Goal: Task Accomplishment & Management: Use online tool/utility

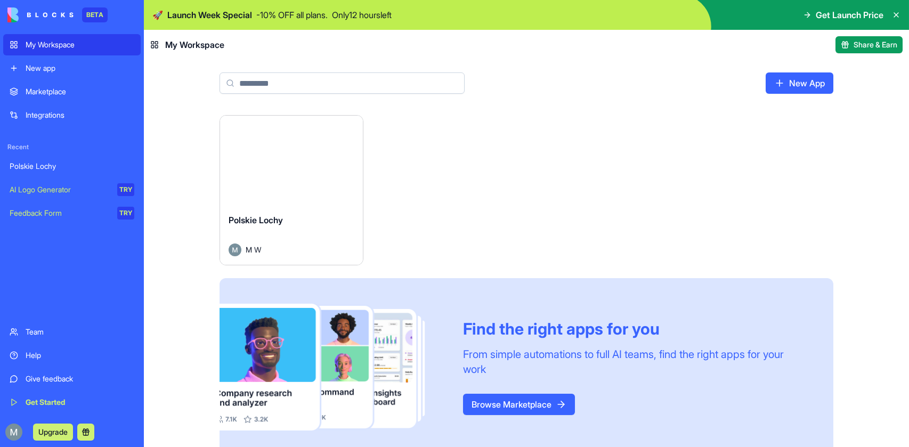
click at [340, 152] on div "Launch" at bounding box center [291, 161] width 143 height 90
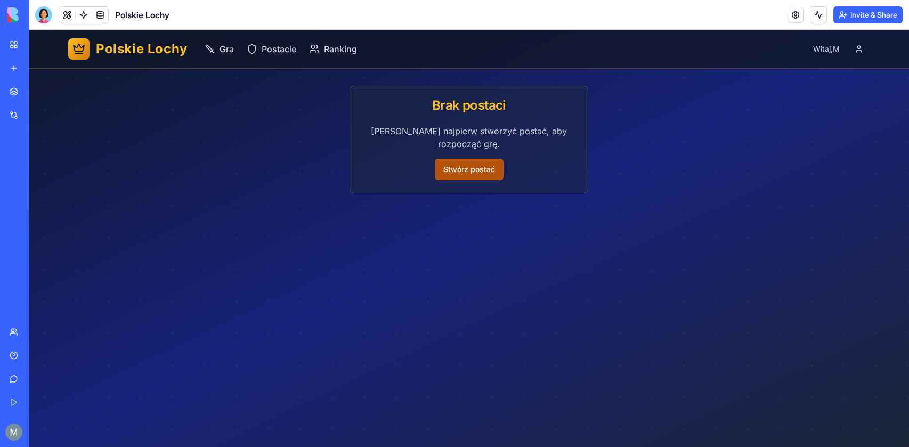
click at [478, 179] on button "Stwórz postać" at bounding box center [469, 169] width 69 height 21
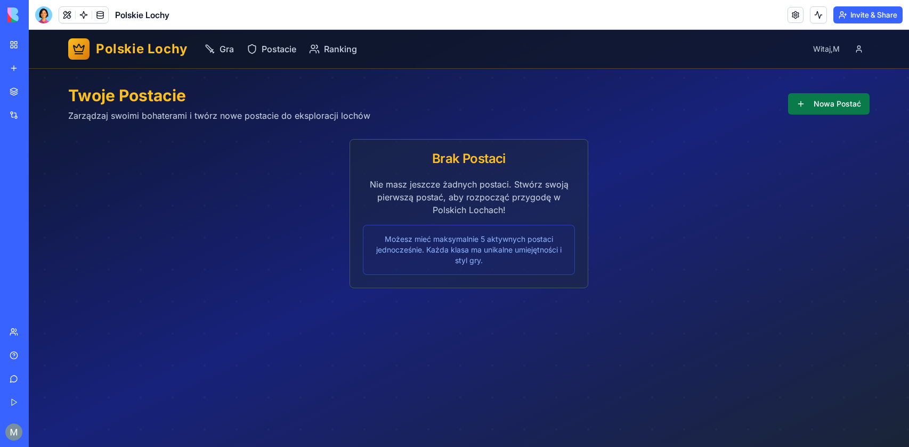
click at [794, 113] on button "Nowa Postać" at bounding box center [829, 103] width 82 height 21
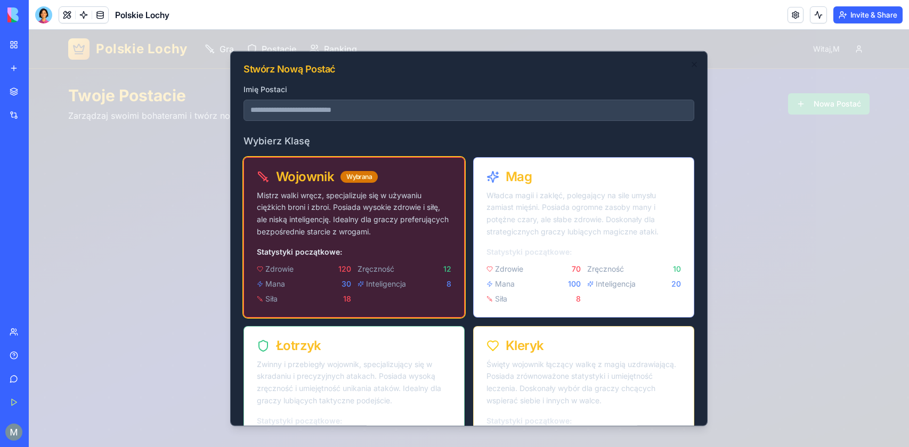
click at [415, 192] on p "Mistrz walki wręcz, specjalizuje się w używaniu ciężkich broni i zbroi. Posiada…" at bounding box center [354, 213] width 194 height 48
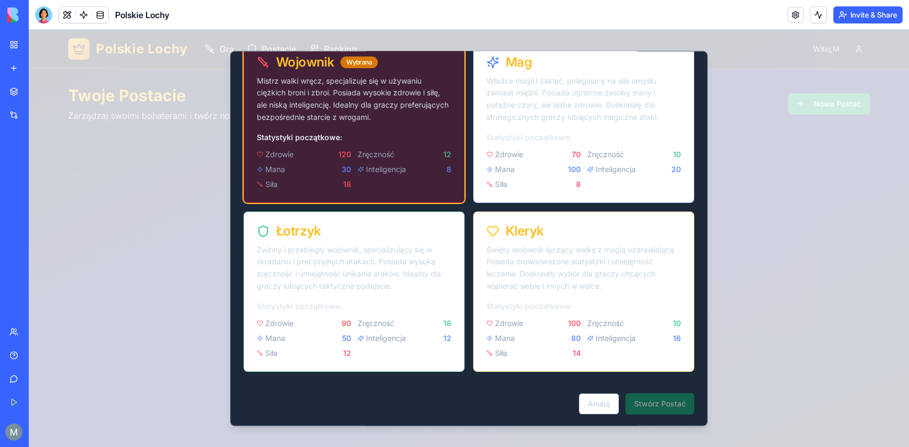
click at [409, 168] on div "Inteligencja 8" at bounding box center [405, 169] width 94 height 11
click at [672, 416] on div "Stwórz Nową Postać Imię Postaci Wybierz Klasę Wojownik Wybrana Mistrz walki wrę…" at bounding box center [468, 239] width 477 height 376
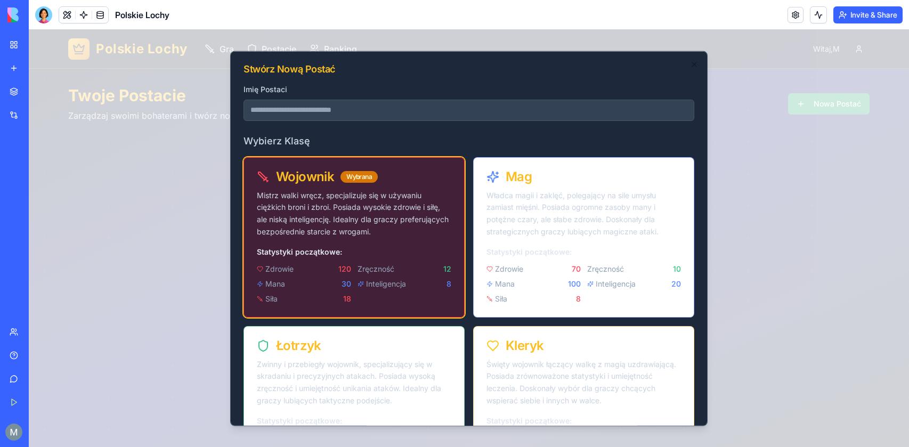
click at [479, 111] on input "Imię Postaci" at bounding box center [468, 109] width 451 height 21
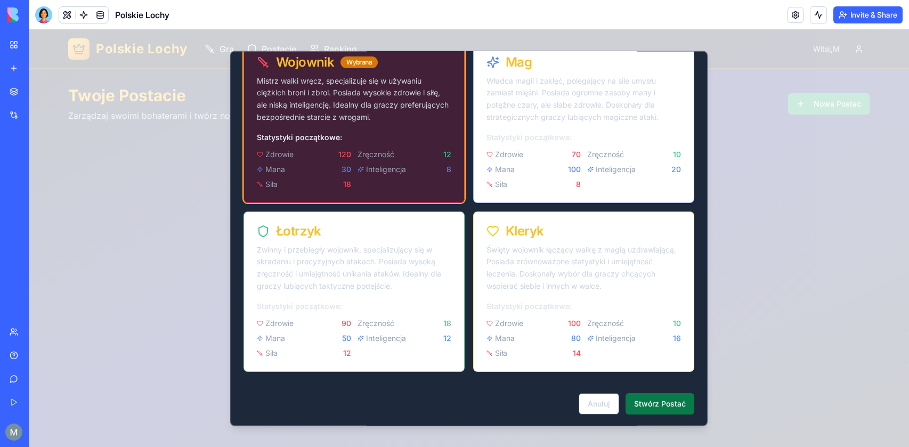
type input "*********"
click at [662, 406] on button "Stwórz Postać" at bounding box center [660, 403] width 69 height 21
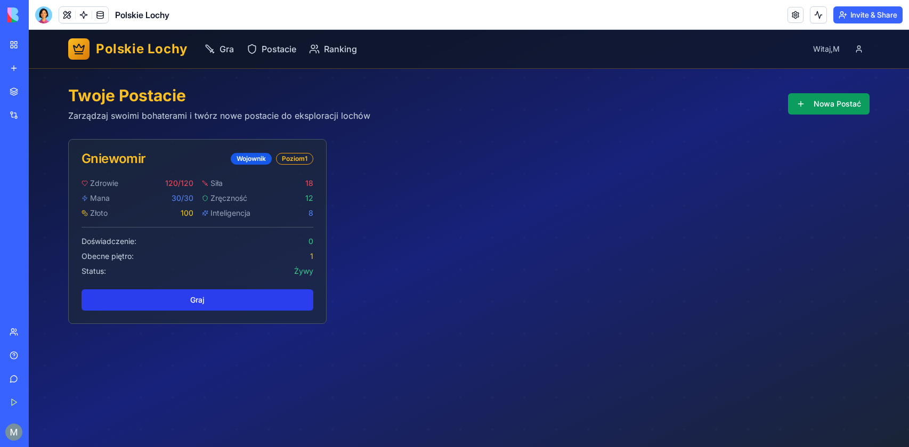
click at [224, 308] on link "Graj" at bounding box center [198, 299] width 232 height 21
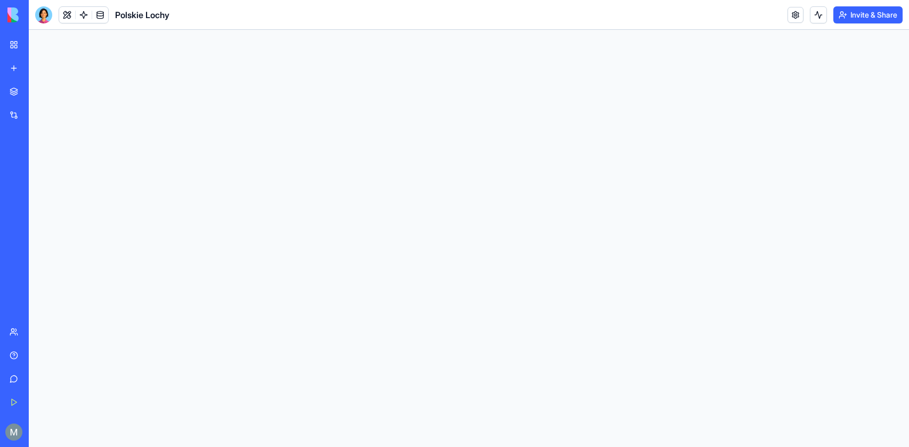
scroll to position [0, 0]
click at [214, 30] on html at bounding box center [469, 30] width 880 height 0
click at [86, 15] on link at bounding box center [84, 15] width 16 height 16
click at [164, 30] on html at bounding box center [469, 30] width 880 height 0
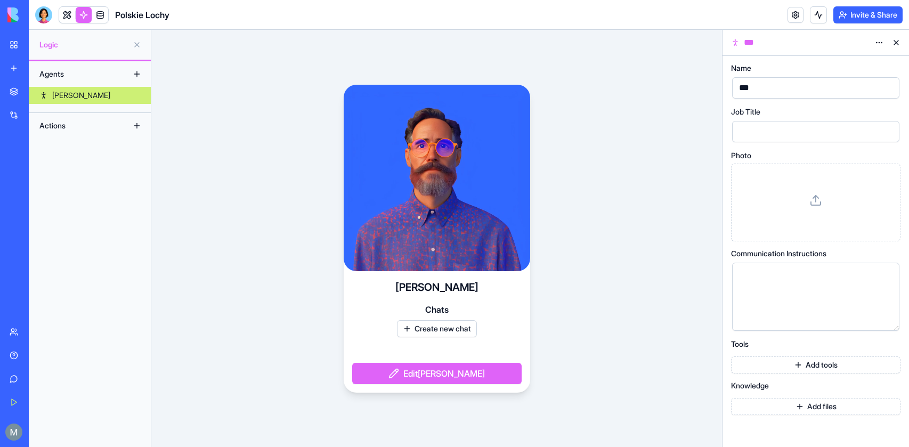
click at [136, 12] on span "Polskie Lochy" at bounding box center [142, 15] width 54 height 13
click at [82, 14] on link at bounding box center [84, 15] width 16 height 16
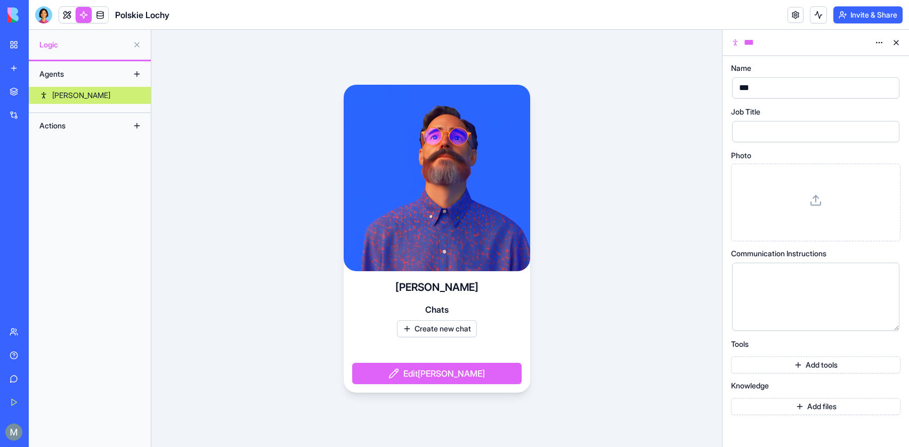
click at [39, 166] on div "Polskie Lochy" at bounding box center [25, 166] width 30 height 11
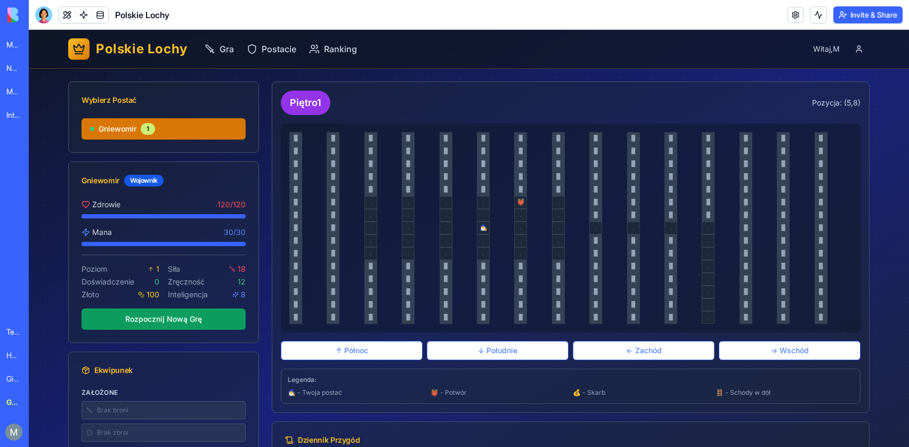
scroll to position [0, 20]
click at [520, 254] on button "." at bounding box center [520, 253] width 13 height 13
click at [486, 238] on button "." at bounding box center [483, 240] width 13 height 13
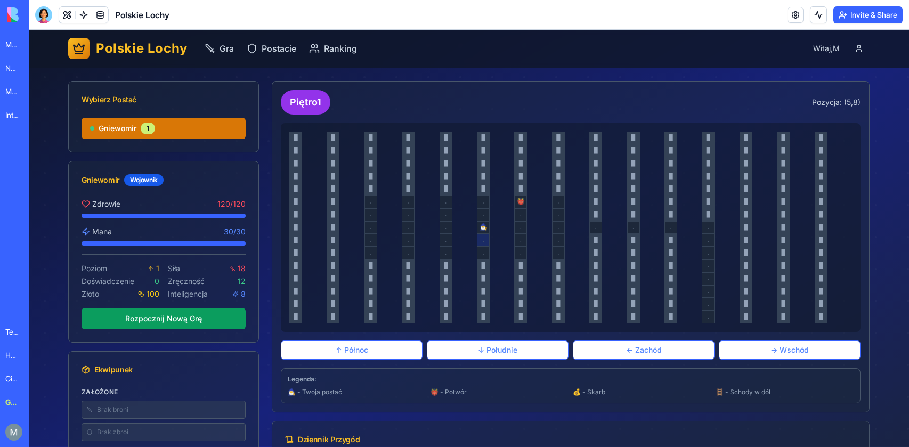
scroll to position [0, 0]
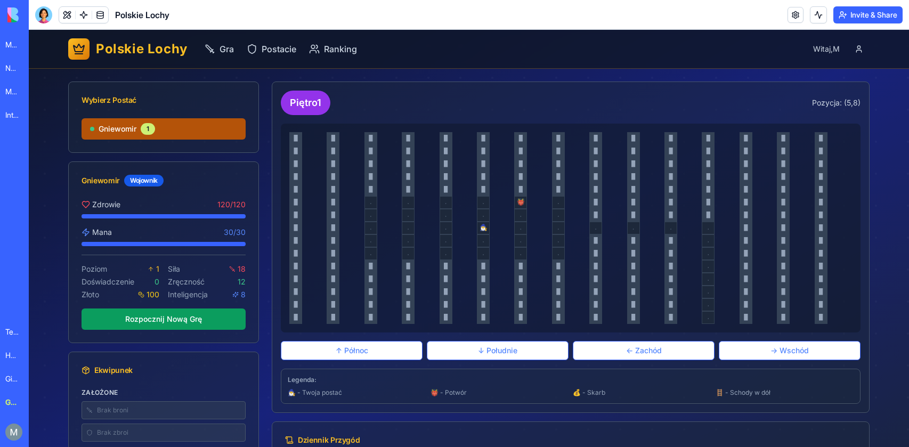
click at [128, 125] on span "Gniewomir" at bounding box center [118, 129] width 38 height 11
click at [449, 237] on button "." at bounding box center [446, 240] width 13 height 13
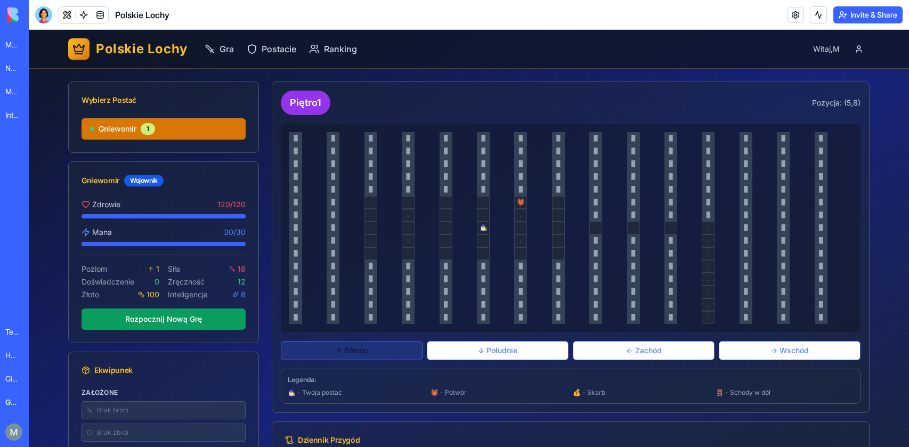
click at [392, 353] on button "↑ Północ" at bounding box center [352, 350] width 142 height 19
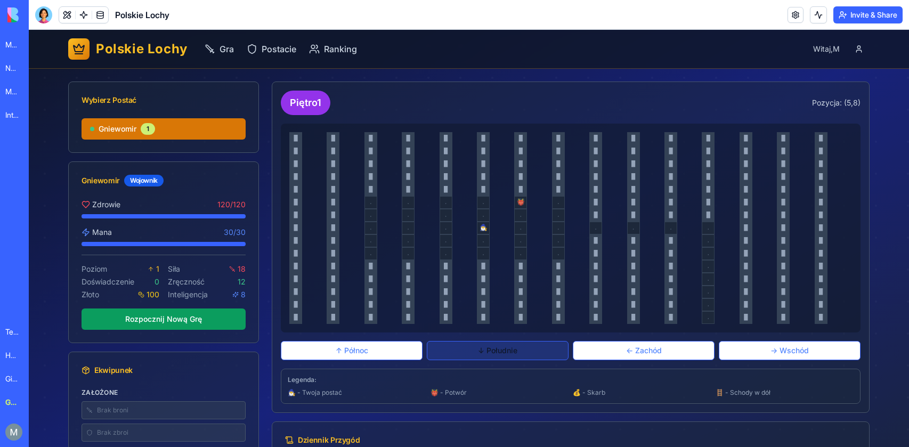
click at [497, 346] on button "↓ Południe" at bounding box center [498, 350] width 142 height 19
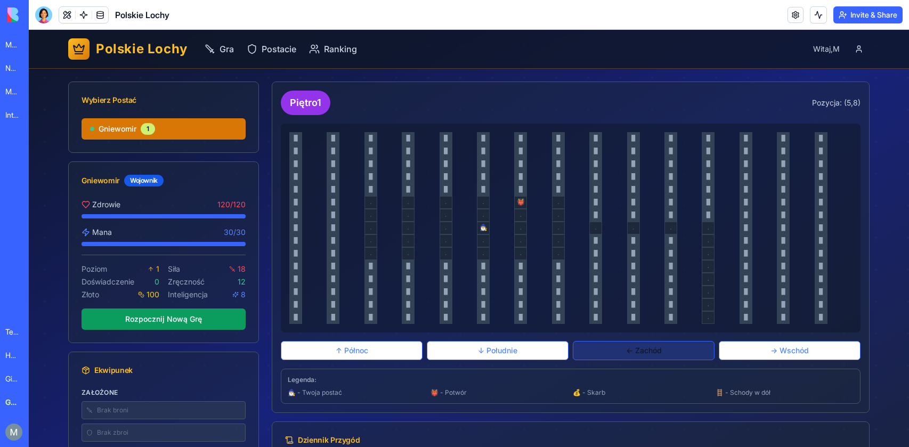
click at [623, 352] on button "← Zachód" at bounding box center [644, 350] width 142 height 19
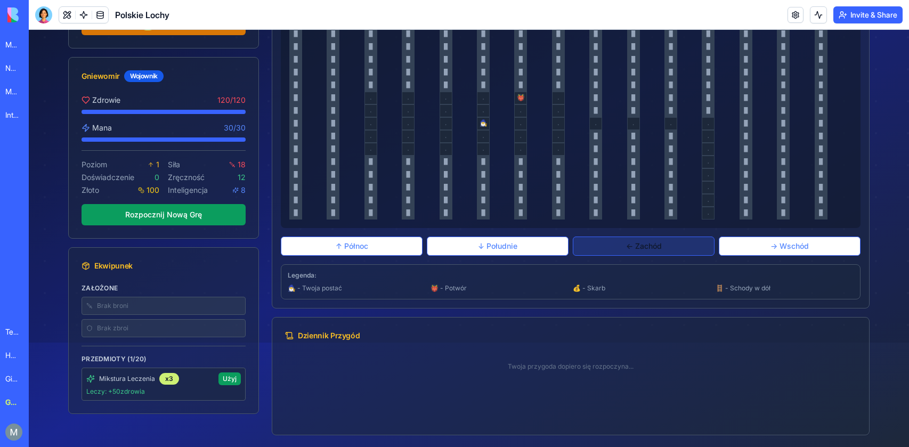
click at [623, 352] on div "Dziennik Przygód" at bounding box center [570, 336] width 597 height 36
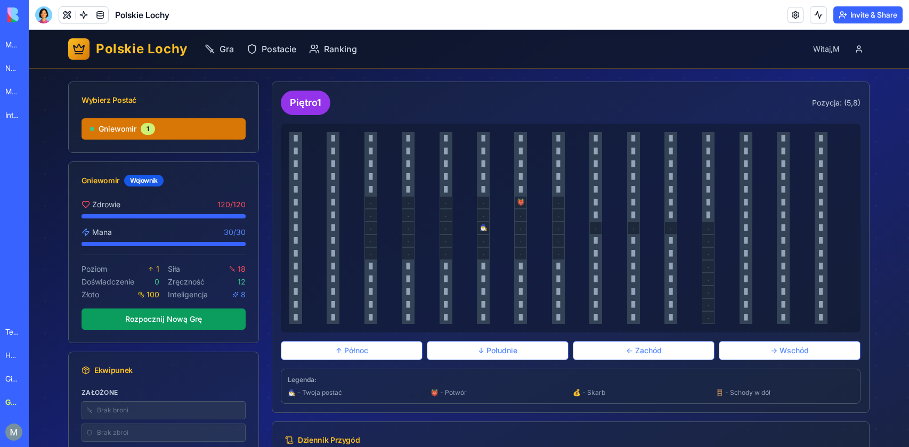
scroll to position [1, 0]
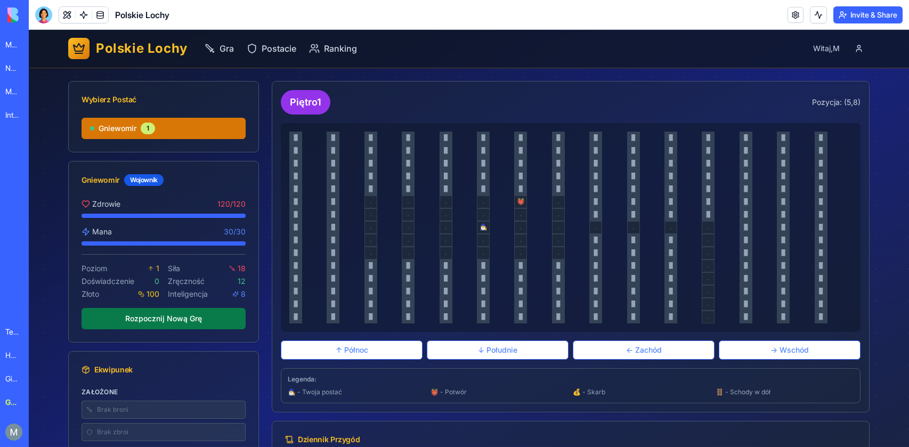
click at [189, 318] on button "Rozpocznij Nową Grę" at bounding box center [164, 318] width 164 height 21
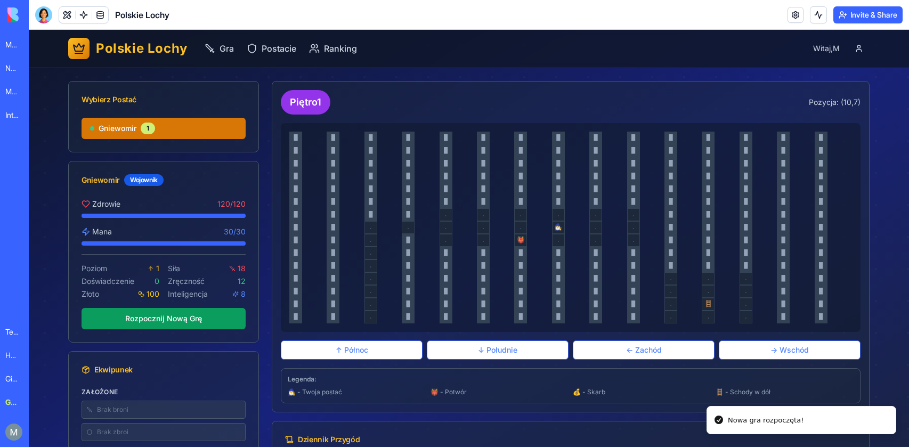
click at [603, 220] on div "█ █ █ █ █ █ █ █ █ █ █ █ █ █ █ █ █ █ █ █ █ █ █ █ █ █ █ █ █ █ █ █ █ █ █ █ █ █ █ █…" at bounding box center [570, 228] width 563 height 192
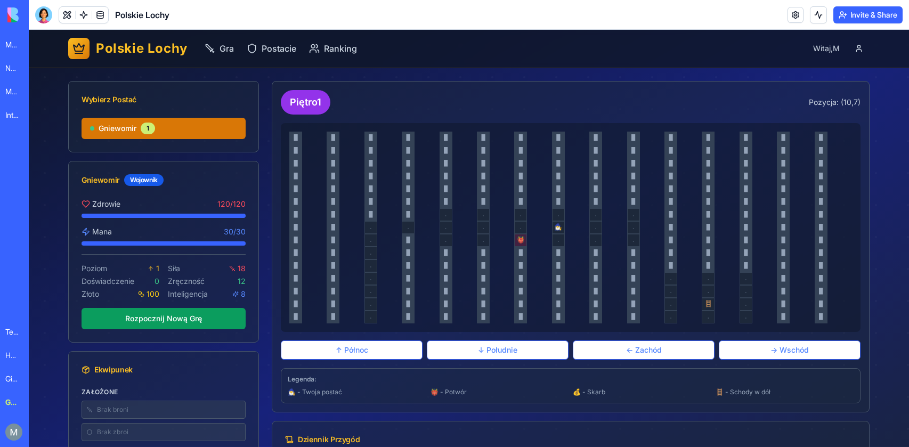
click at [524, 239] on button "👹" at bounding box center [520, 240] width 13 height 13
click at [561, 227] on button "🧙‍♂️" at bounding box center [558, 227] width 13 height 13
click at [383, 353] on button "↑ Północ" at bounding box center [352, 349] width 142 height 19
click at [464, 363] on div "Piętro 1 Pozycja: ( 10 , 7 ) █ █ █ █ █ █ █ █ █ █ █ █ █ █ █ █ █ █ █ █ █ █ █ █ █ …" at bounding box center [571, 246] width 580 height 313
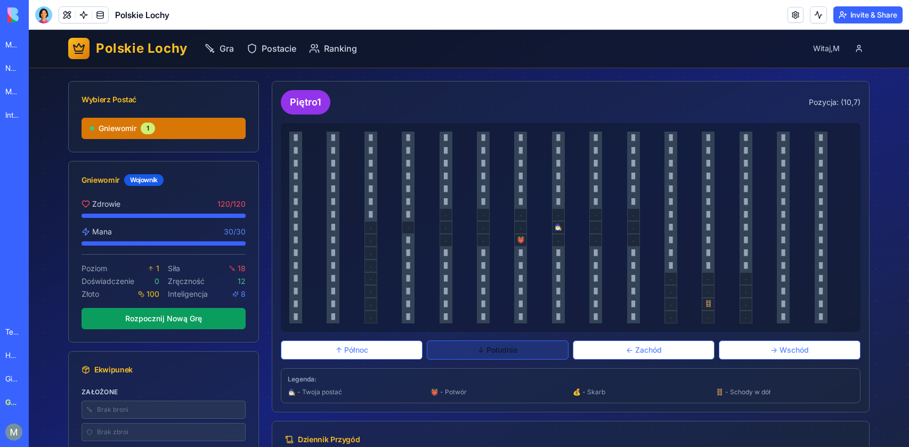
click at [476, 357] on button "↓ Południe" at bounding box center [498, 349] width 142 height 19
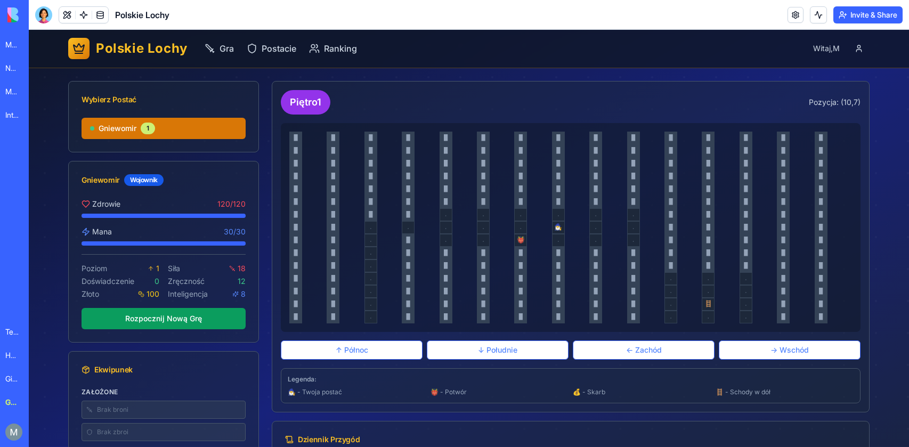
click at [514, 191] on div "█ █ █ █ █ █ █ █ █ █ █ █ █ █ █ █ █ █ █ █ █ █ █ █ █ █ █ █ █ █ █ █ █ █ █ █ █ █ █ █…" at bounding box center [570, 228] width 563 height 192
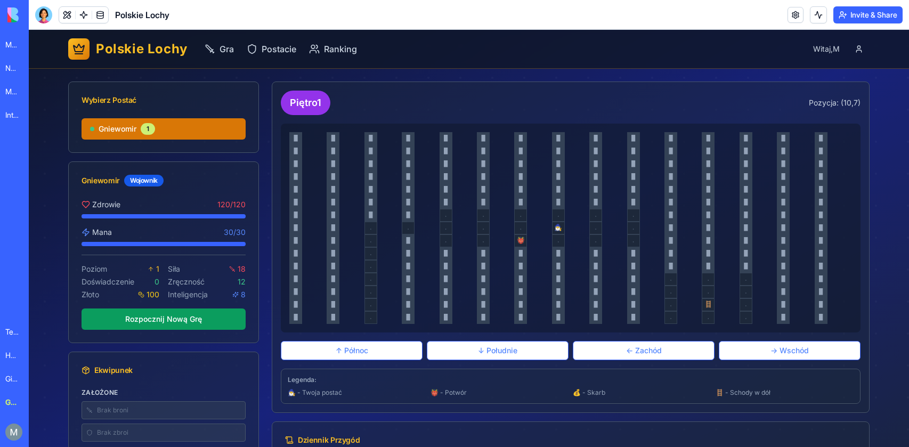
scroll to position [2, 0]
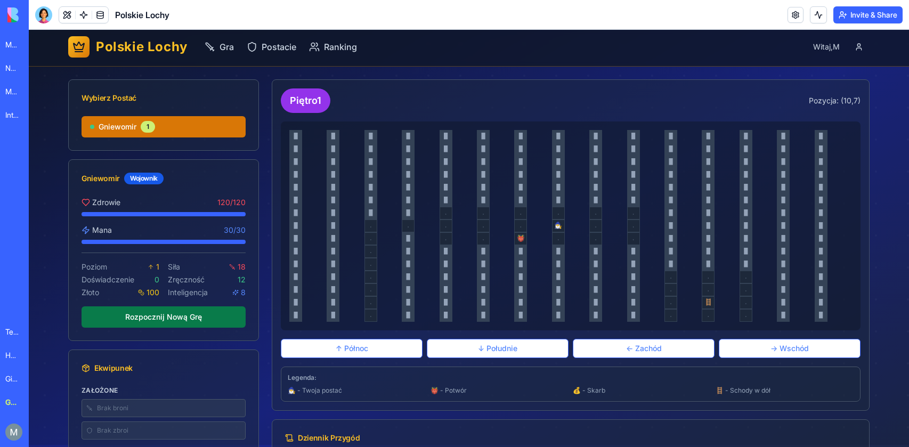
click at [198, 320] on button "Rozpocznij Nową Grę" at bounding box center [164, 316] width 164 height 21
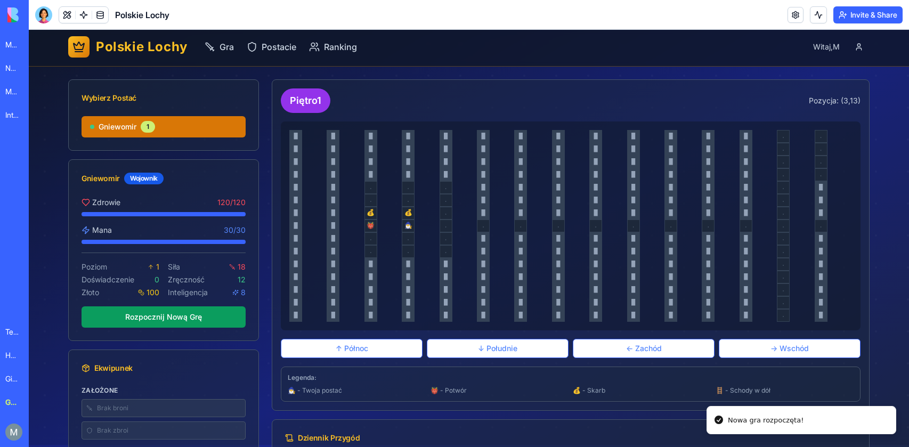
click at [343, 298] on div "█ █ █ █ █ █ █ █ █ █ █ █ █ . . █ █ █ █ █ █ █ █ █ █ █ █ █ . . █ █ █ █ █ █ █ █ █ █…" at bounding box center [570, 226] width 563 height 192
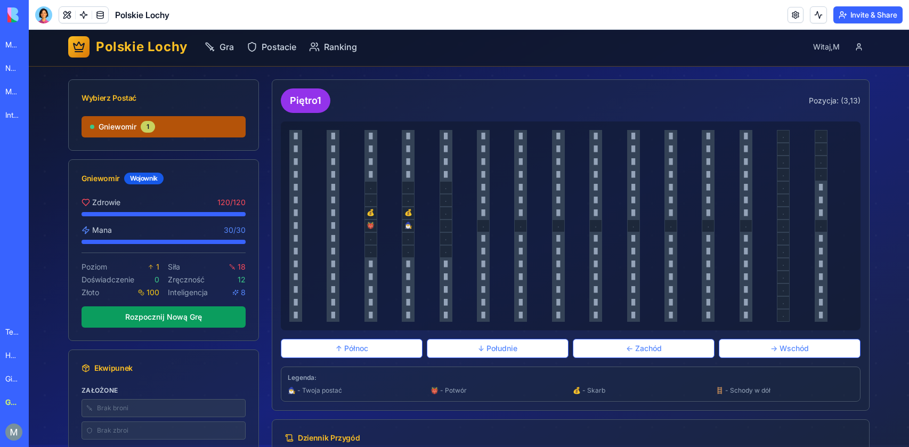
click at [144, 125] on div "1" at bounding box center [148, 127] width 14 height 12
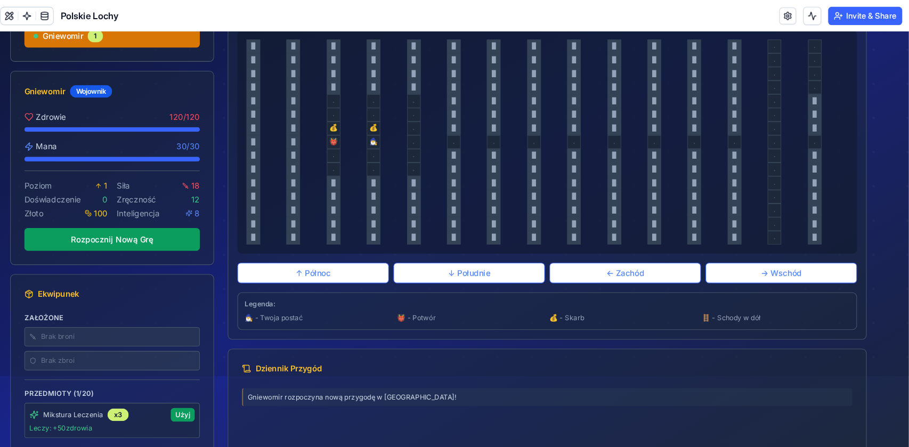
scroll to position [0, 0]
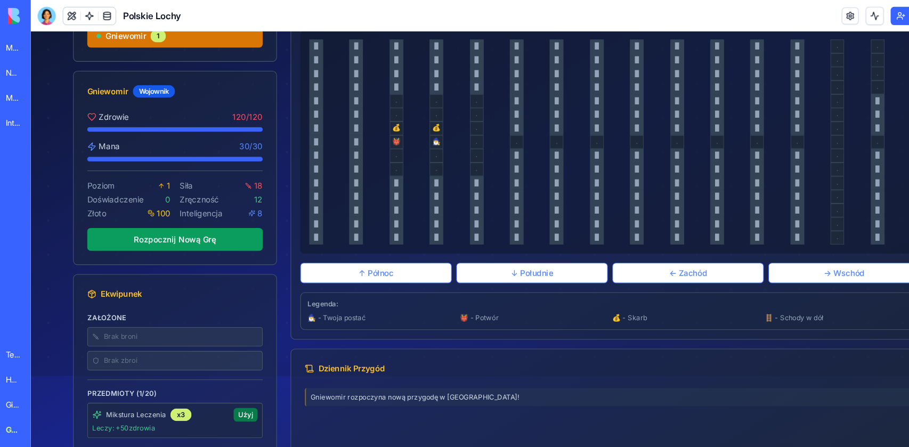
click at [235, 388] on button "Użyj" at bounding box center [231, 389] width 22 height 13
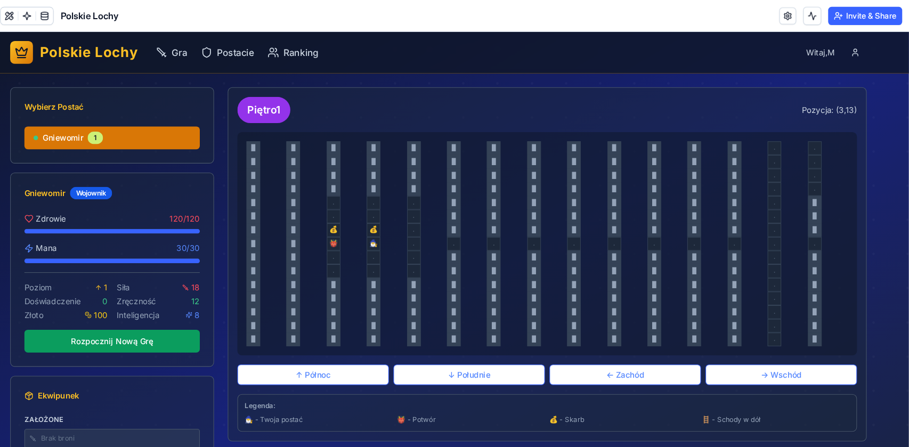
drag, startPoint x: 347, startPoint y: 237, endPoint x: 441, endPoint y: 248, distance: 93.8
click at [441, 248] on div "█ █ █ █ █ █ █ █ █ █ █ █ █ . . █ █ █ █ █ █ █ █ █ █ █ █ █ . . █ █ █ █ █ █ █ █ █ █…" at bounding box center [510, 230] width 563 height 192
drag, startPoint x: 439, startPoint y: 248, endPoint x: 346, endPoint y: 255, distance: 92.9
click at [346, 255] on div "█ █ █ █ █ █ █ █ █ █ █ █ █ . . █ █ █ █ █ █ █ █ █ █ █ █ █ . . █ █ █ █ █ █ █ █ █ █…" at bounding box center [510, 230] width 563 height 192
click at [346, 255] on button "." at bounding box center [348, 255] width 13 height 13
